Goal: Obtain resource: Obtain resource

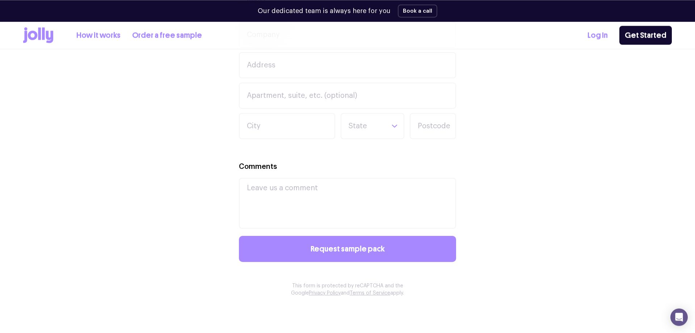
scroll to position [761, 0]
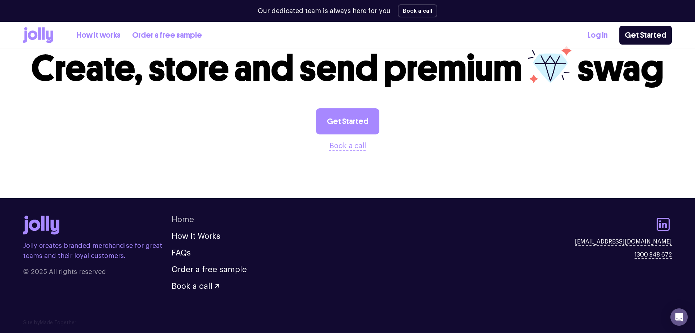
click at [193, 217] on link "Home" at bounding box center [183, 219] width 22 height 8
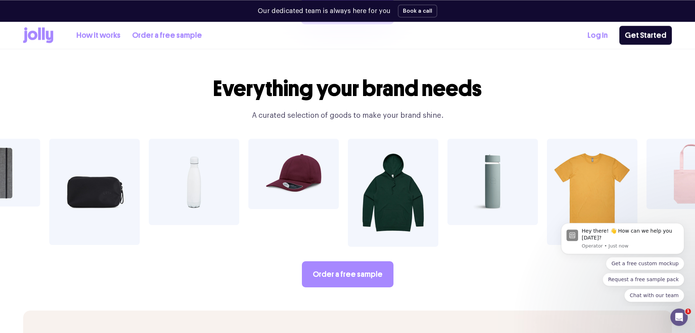
scroll to position [1158, 0]
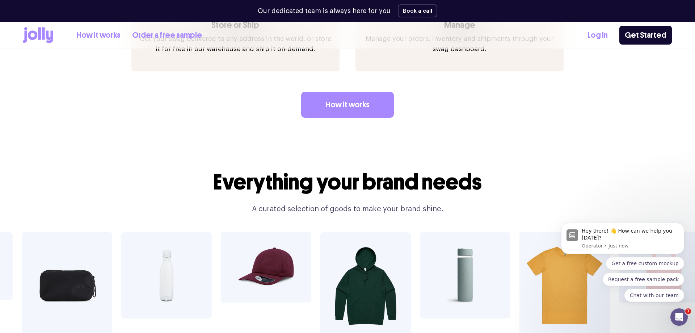
click at [463, 245] on img at bounding box center [465, 275] width 90 height 86
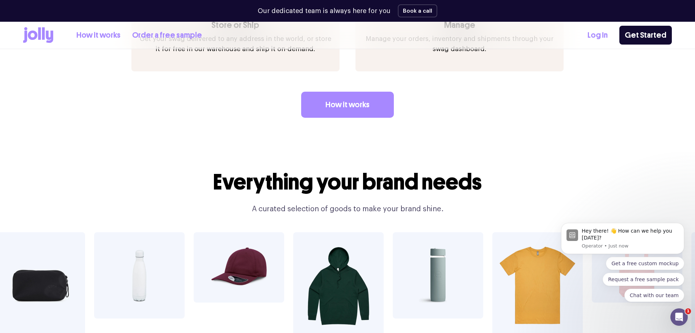
click at [42, 34] on icon at bounding box center [38, 35] width 30 height 16
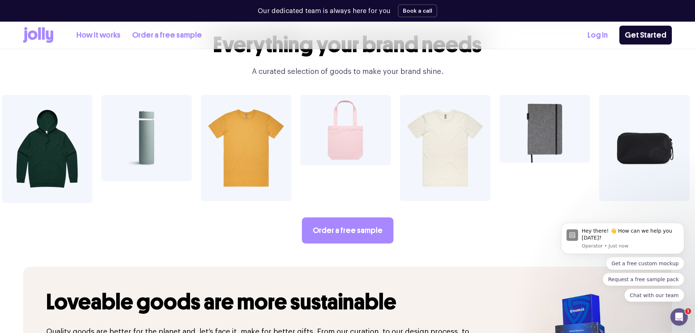
scroll to position [1244, 0]
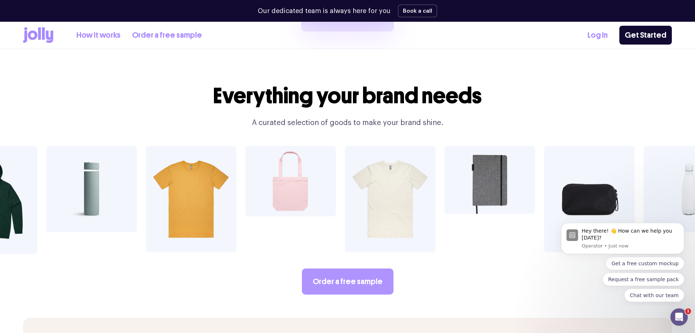
click at [359, 268] on link "Order a free sample" at bounding box center [348, 281] width 92 height 26
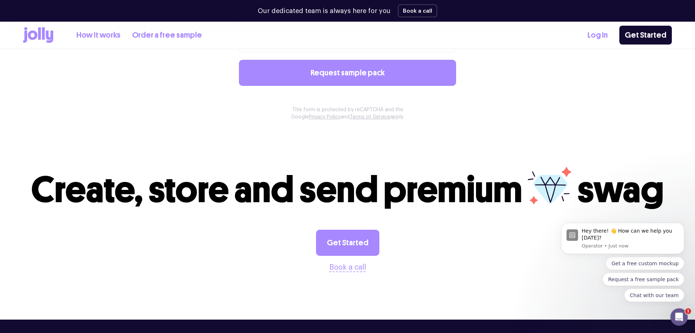
scroll to position [761, 0]
